Goal: Task Accomplishment & Management: Use online tool/utility

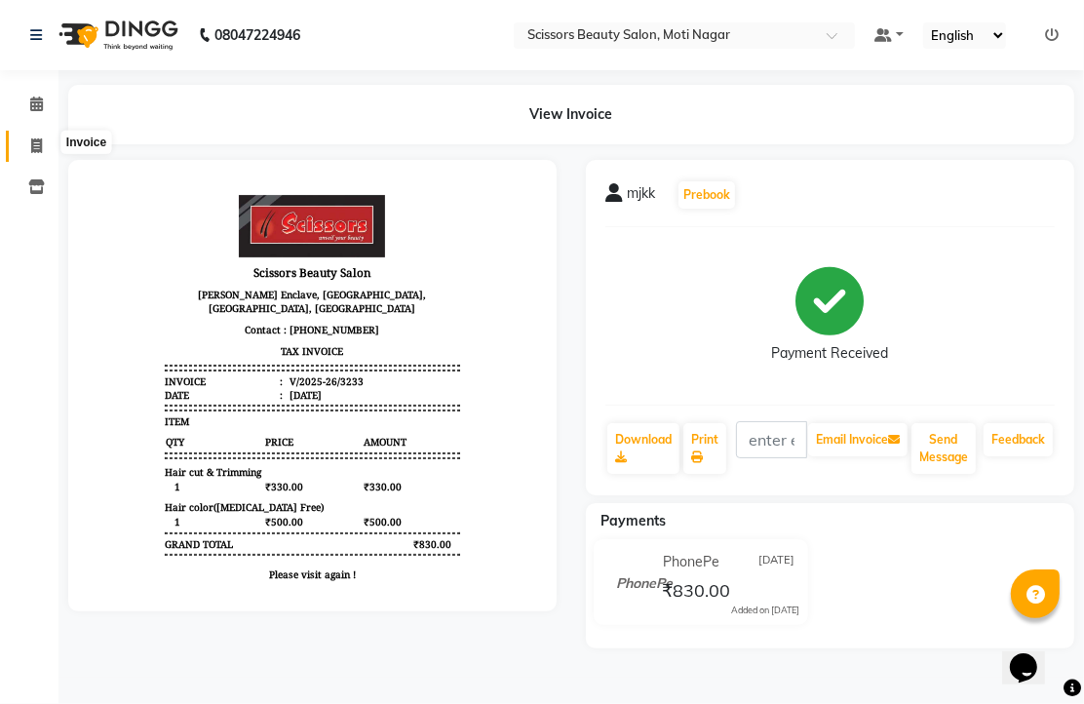
click at [40, 138] on icon at bounding box center [36, 145] width 11 height 15
select select "service"
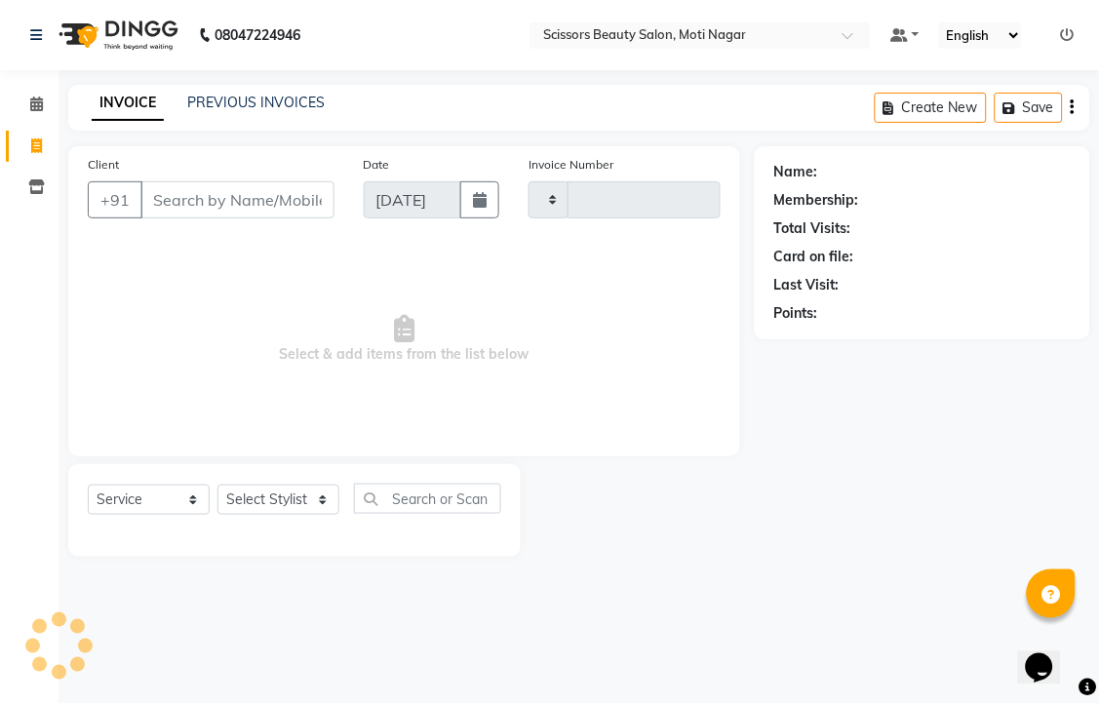
type input "3234"
select select "7057"
click at [273, 218] on input "Client" at bounding box center [237, 199] width 194 height 37
type input "9"
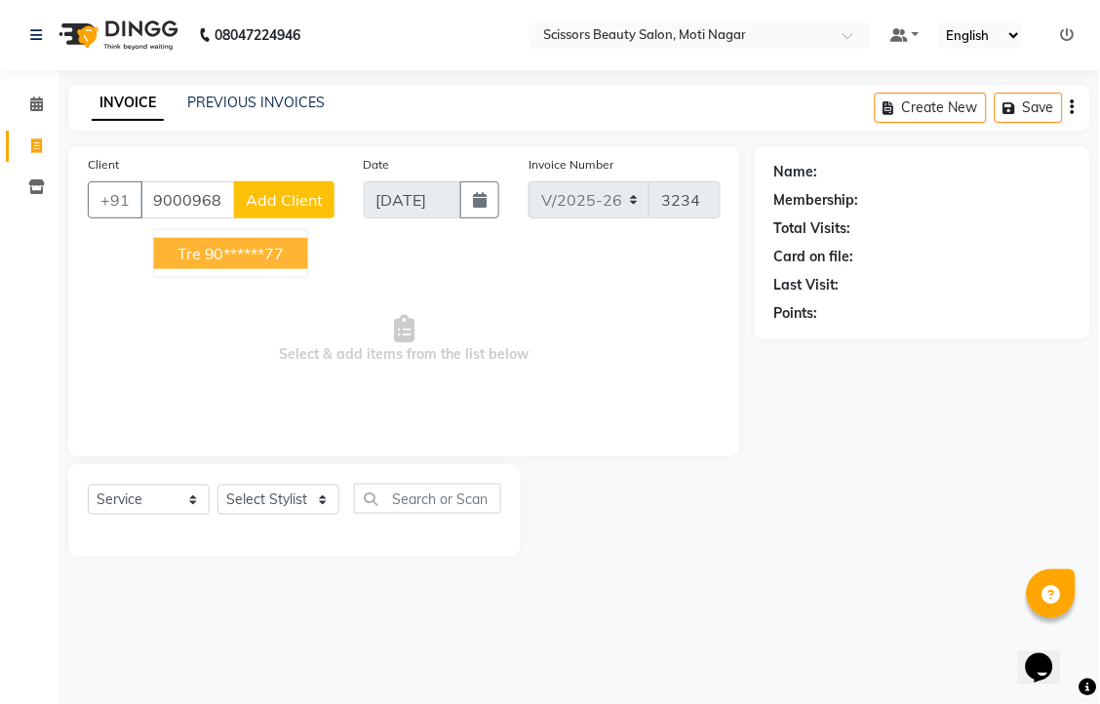
click at [308, 269] on button "tre 90******77" at bounding box center [231, 253] width 154 height 31
type input "90******77"
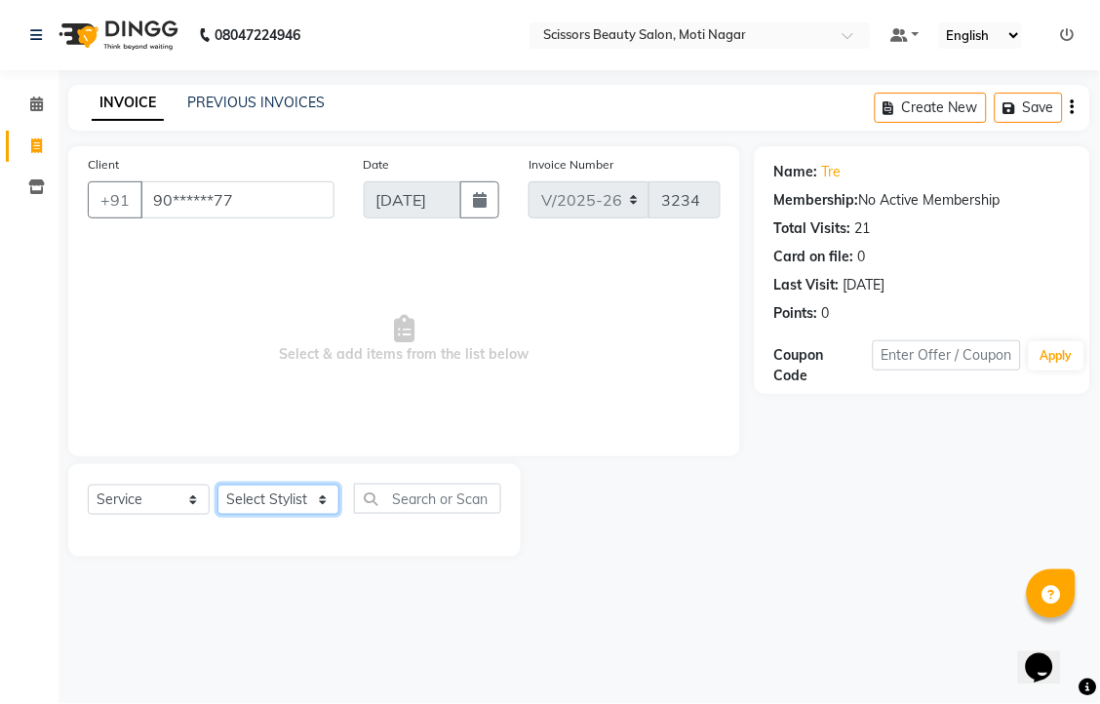
click at [277, 515] on select "Select Stylist Arman [PERSON_NAME] [PERSON_NAME] [PERSON_NAME] Sir Staff" at bounding box center [278, 500] width 122 height 30
select select "58456"
click at [224, 515] on select "Select Stylist Arman [PERSON_NAME] [PERSON_NAME] [PERSON_NAME] Sir Staff" at bounding box center [278, 500] width 122 height 30
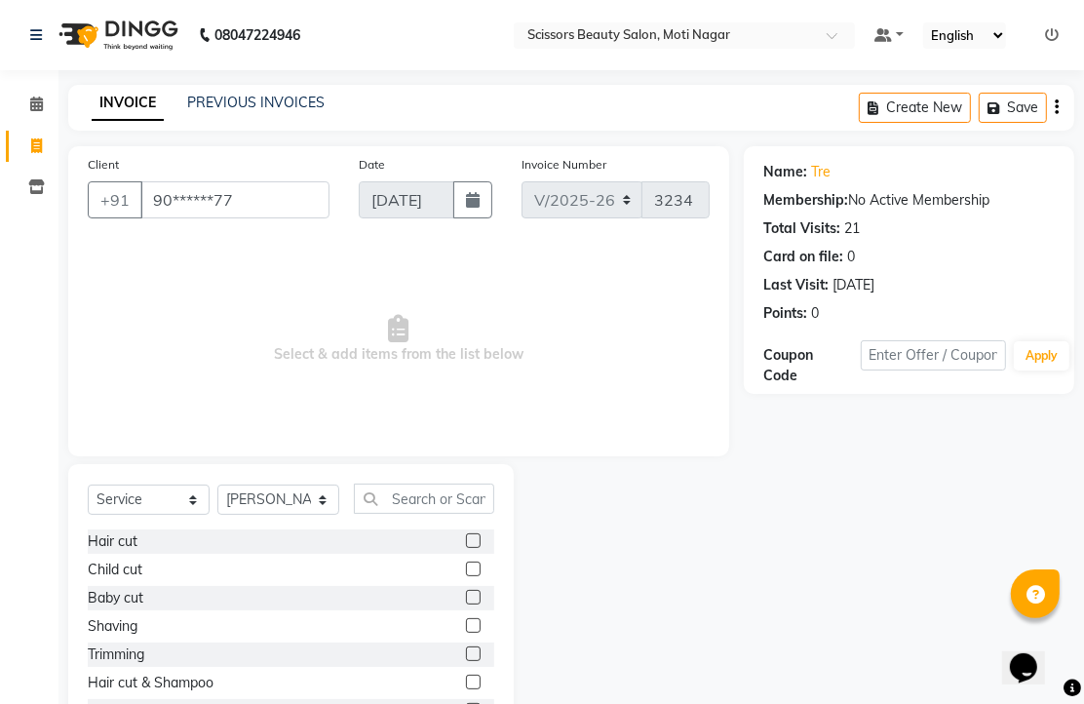
click at [466, 548] on label at bounding box center [473, 540] width 15 height 15
click at [466, 548] on input "checkbox" at bounding box center [472, 541] width 13 height 13
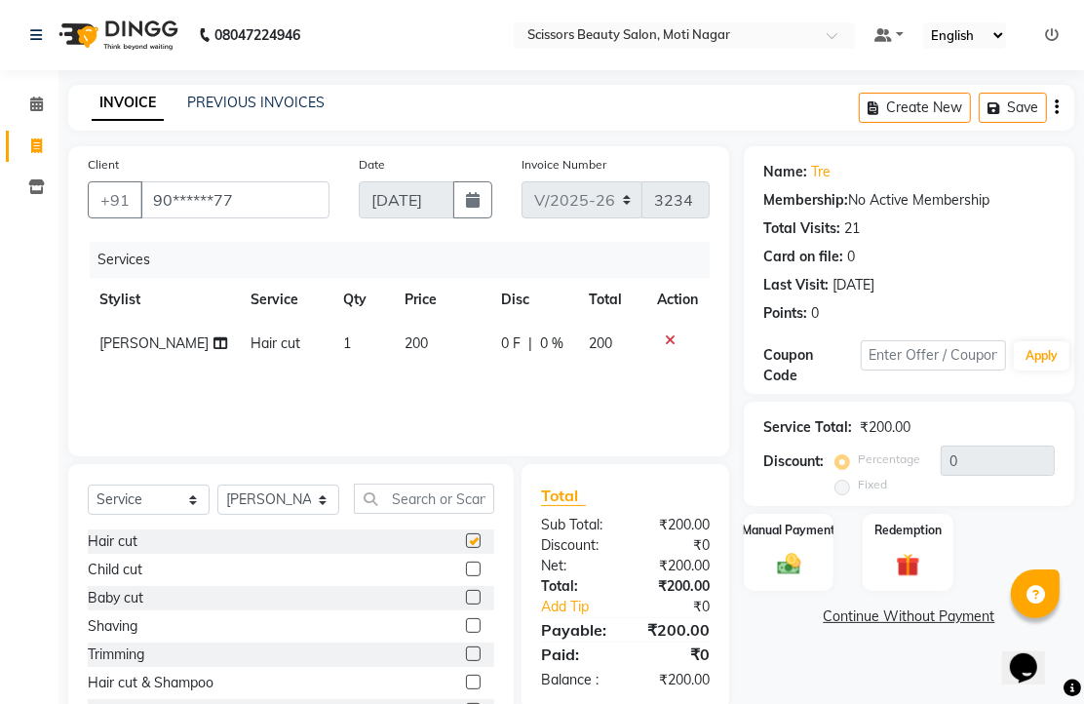
checkbox input "false"
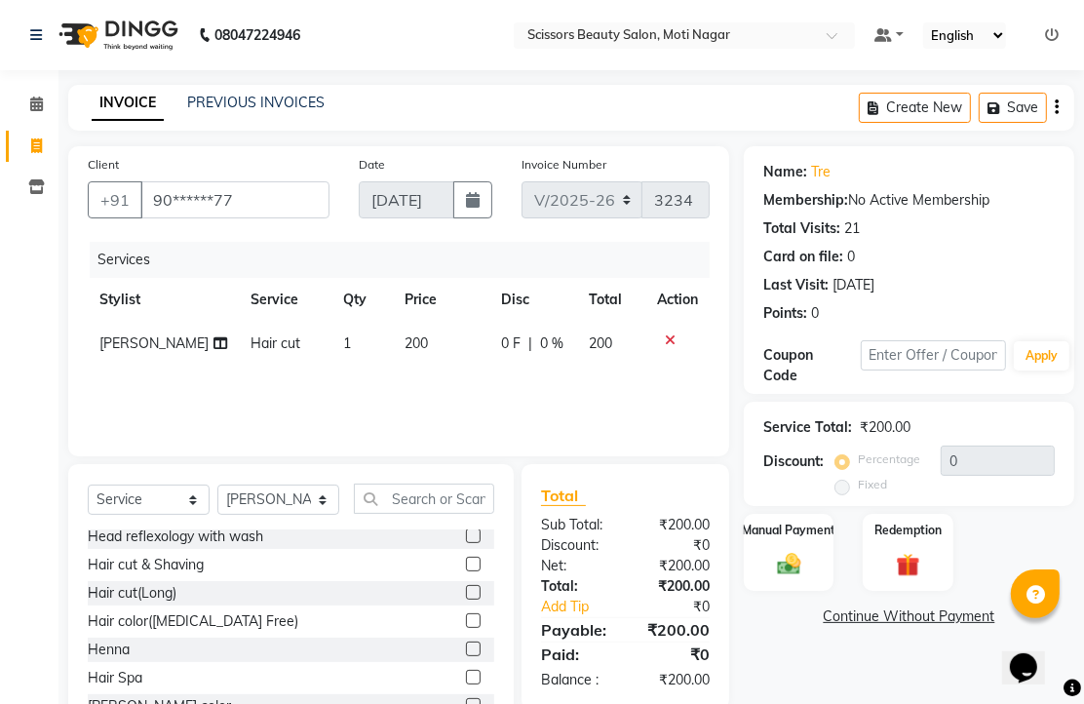
scroll to position [325, 0]
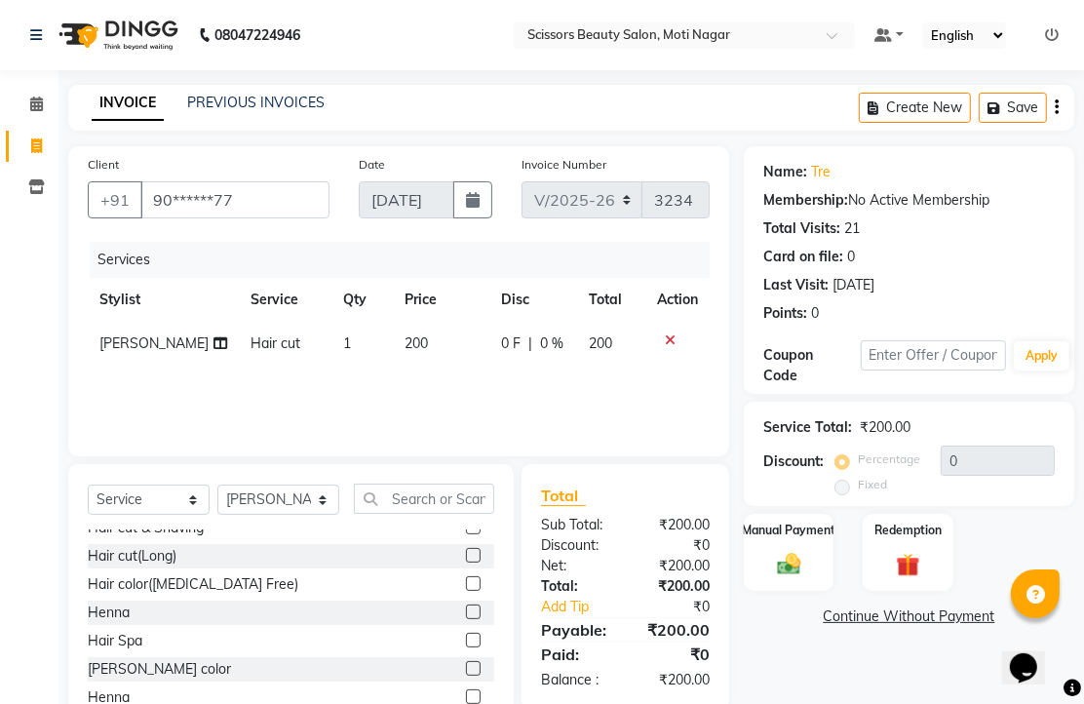
click at [466, 591] on label at bounding box center [473, 583] width 15 height 15
click at [466, 591] on input "checkbox" at bounding box center [472, 584] width 13 height 13
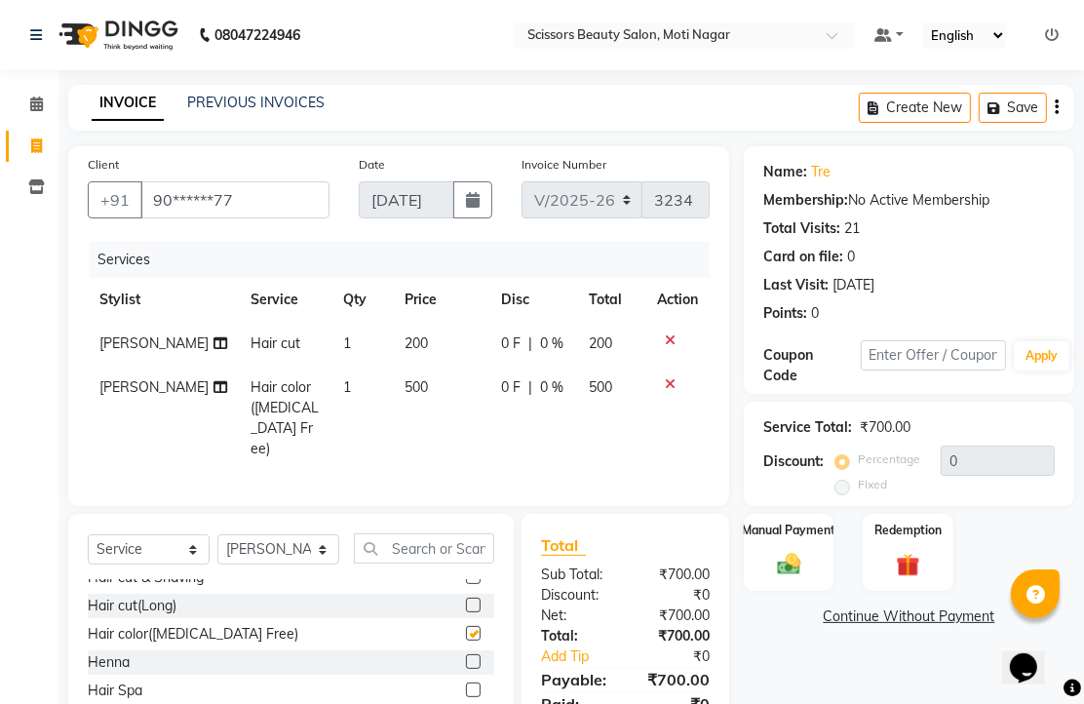
checkbox input "false"
click at [452, 564] on input "text" at bounding box center [424, 548] width 140 height 30
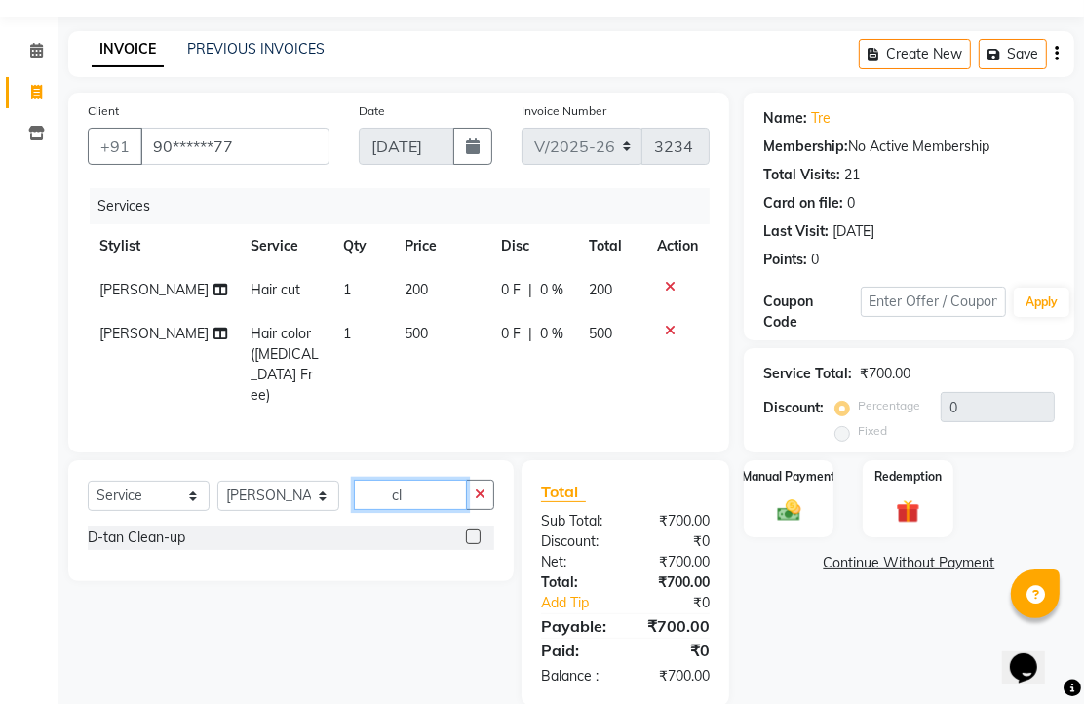
scroll to position [108, 0]
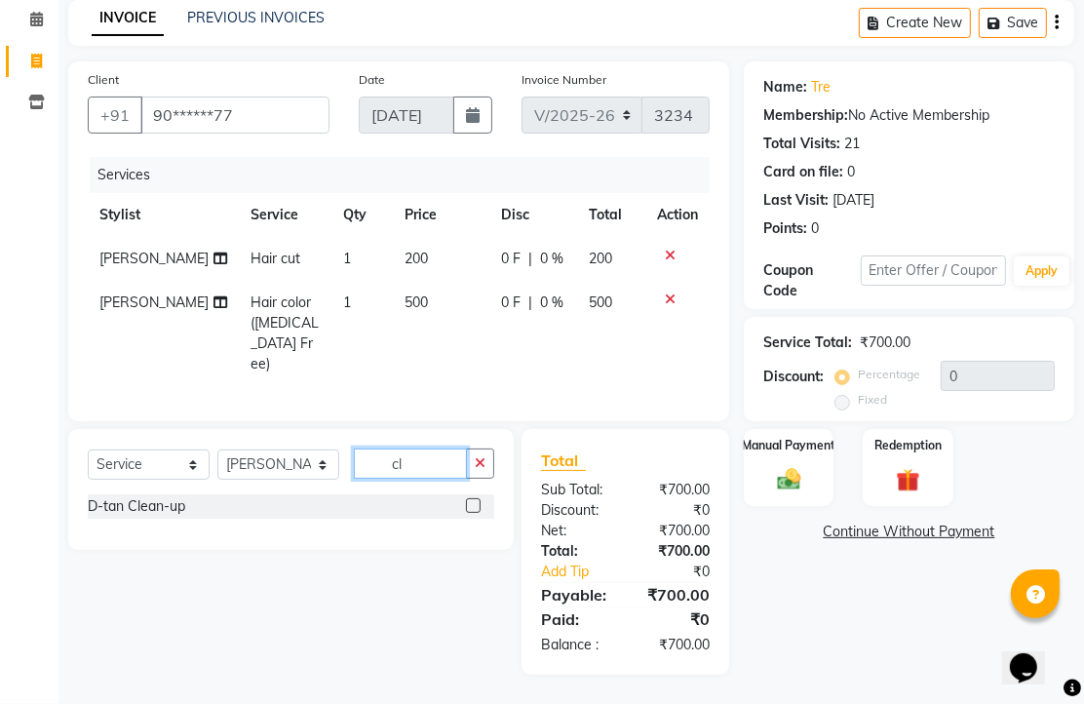
type input "cl"
click at [472, 519] on div at bounding box center [480, 506] width 28 height 24
click at [466, 498] on label at bounding box center [473, 505] width 15 height 15
click at [466, 500] on input "checkbox" at bounding box center [472, 506] width 13 height 13
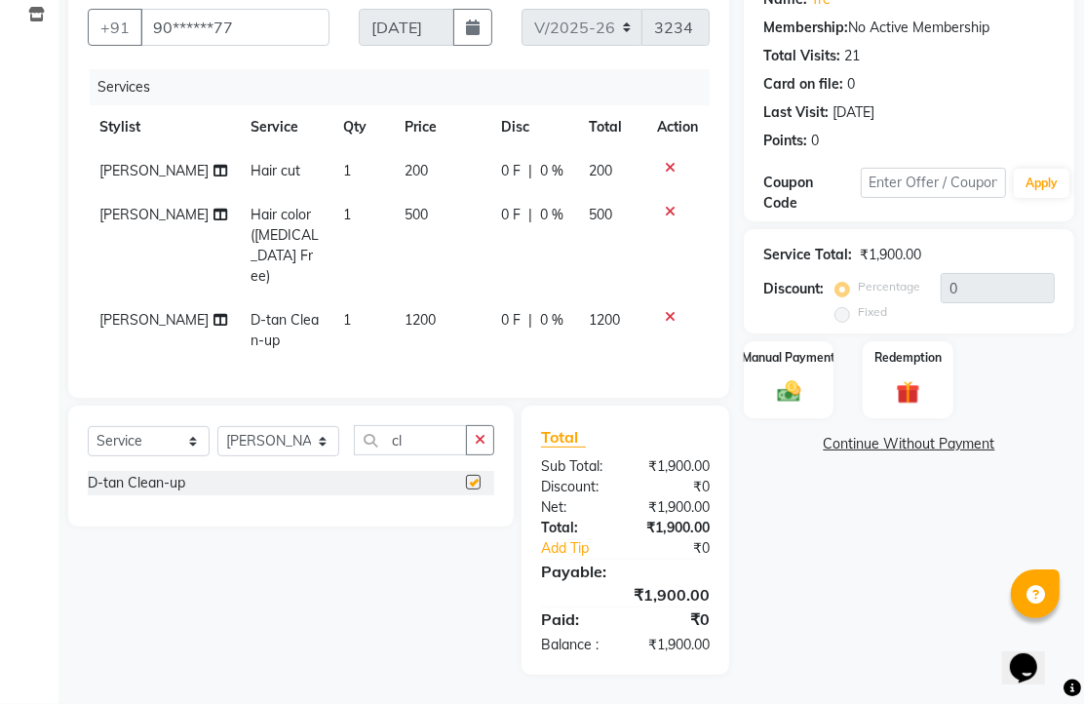
scroll to position [315, 0]
checkbox input "false"
click at [788, 377] on img at bounding box center [789, 391] width 40 height 28
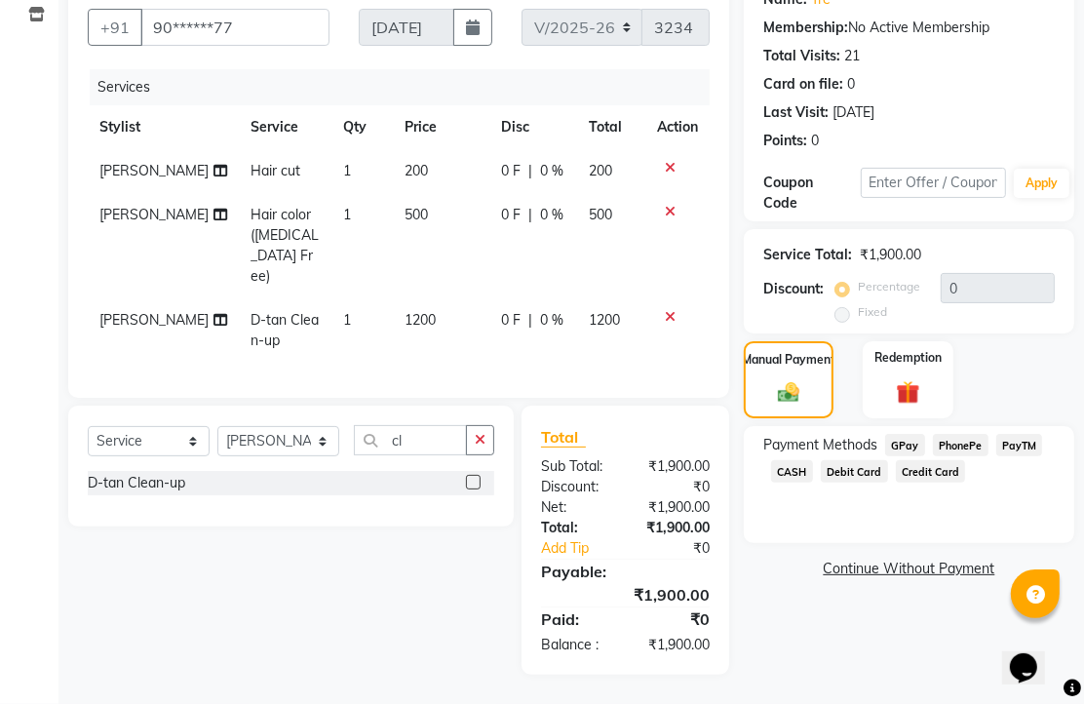
click at [961, 434] on div "PhonePe" at bounding box center [956, 447] width 63 height 26
click at [966, 434] on span "PhonePe" at bounding box center [961, 445] width 56 height 22
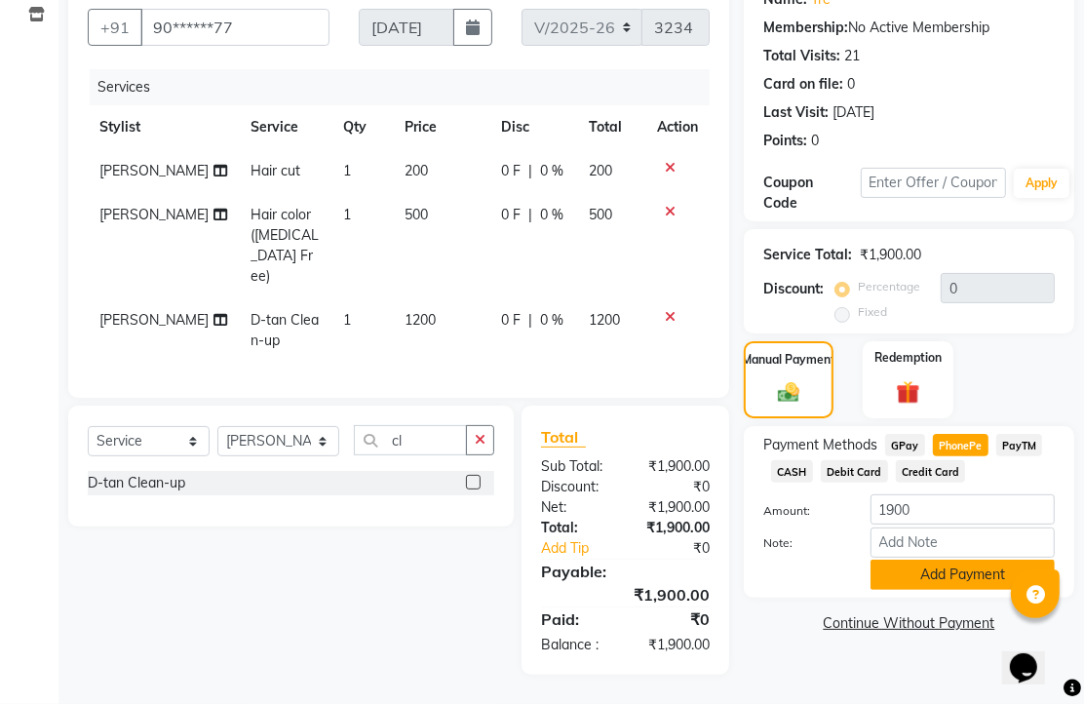
click at [918, 560] on button "Add Payment" at bounding box center [963, 575] width 184 height 30
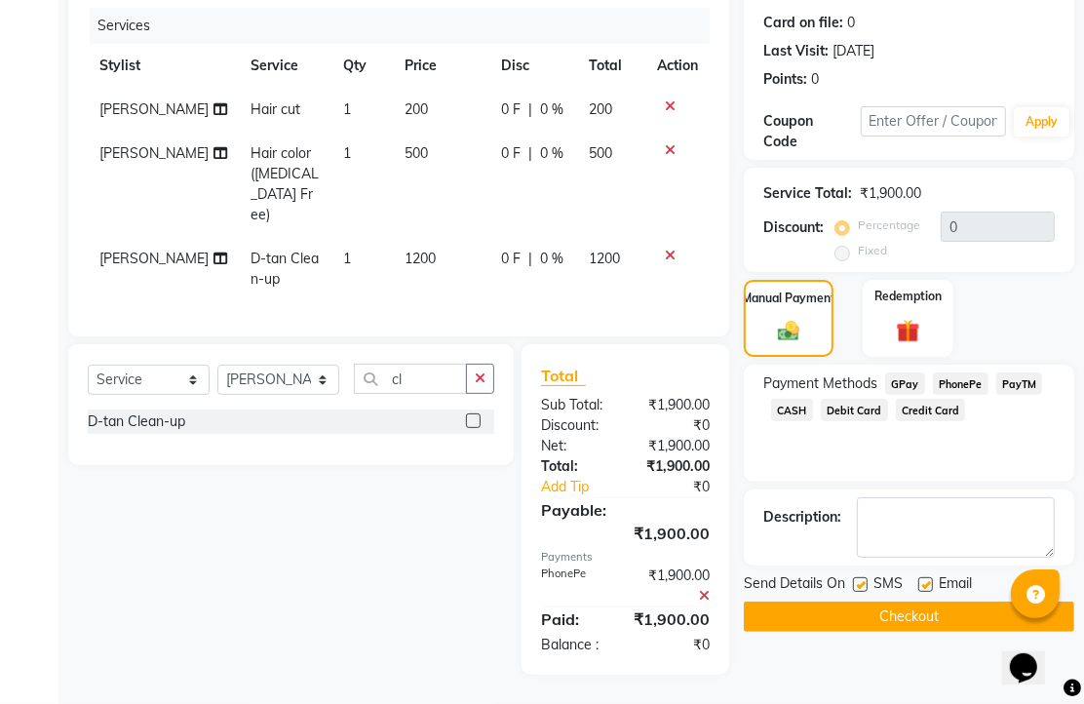
scroll to position [406, 0]
click at [930, 577] on label at bounding box center [925, 584] width 15 height 15
click at [930, 579] on input "checkbox" at bounding box center [924, 585] width 13 height 13
checkbox input "false"
click at [921, 602] on button "Checkout" at bounding box center [909, 617] width 331 height 30
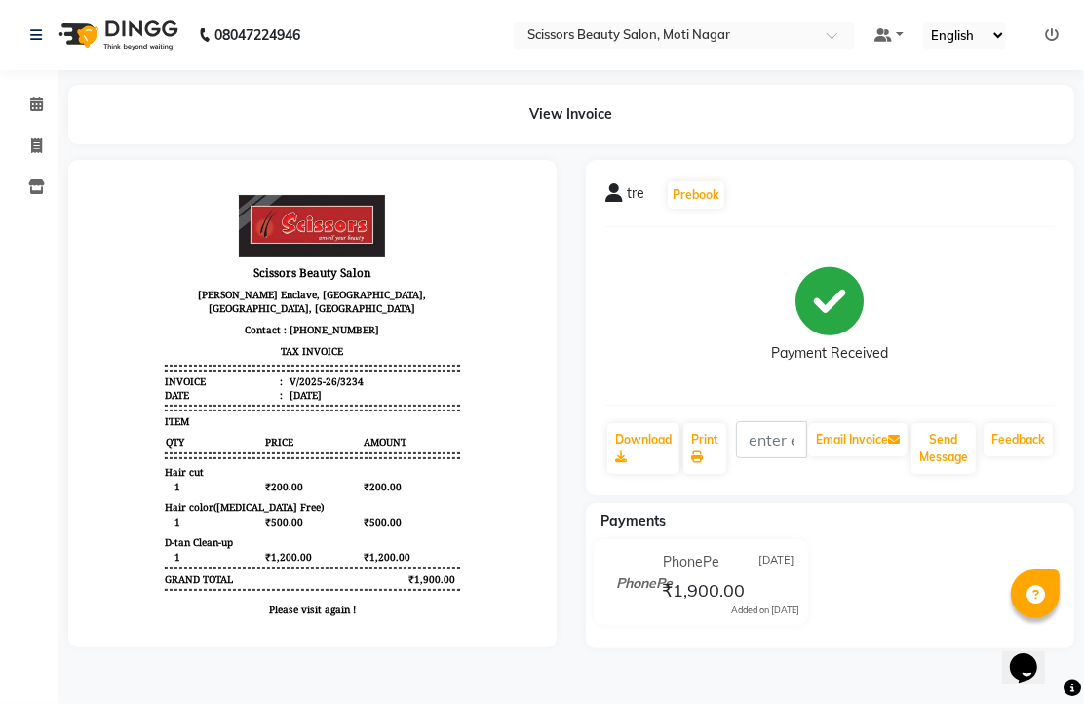
select select "service"
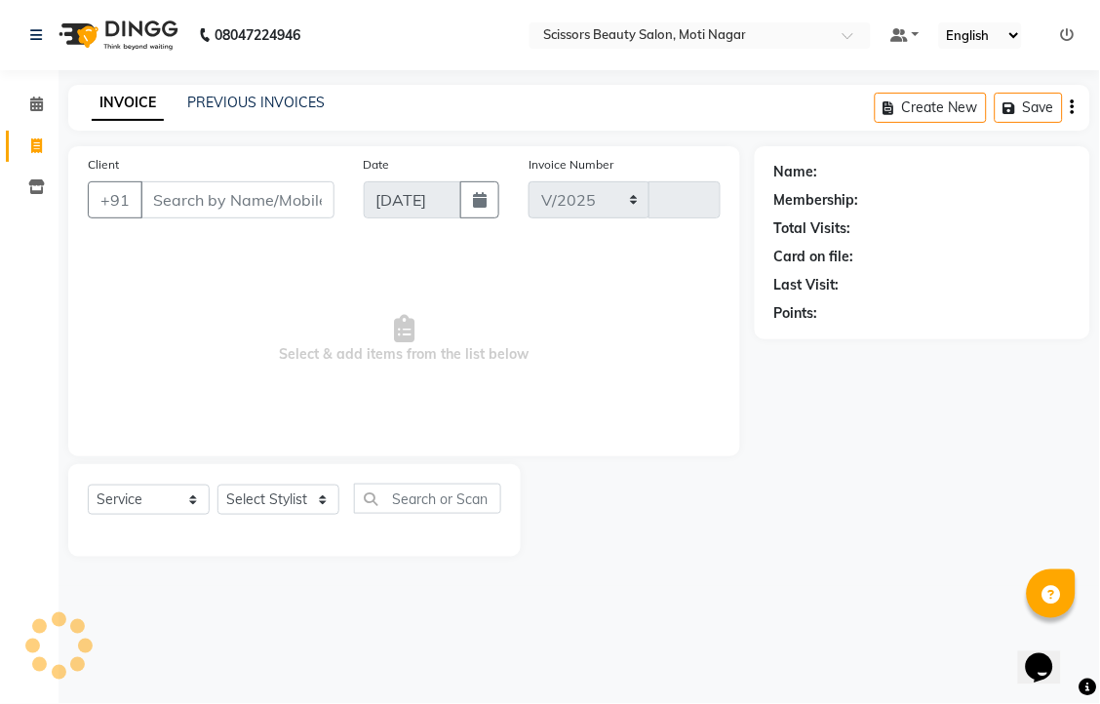
select select "7057"
type input "3235"
